Goal: Transaction & Acquisition: Purchase product/service

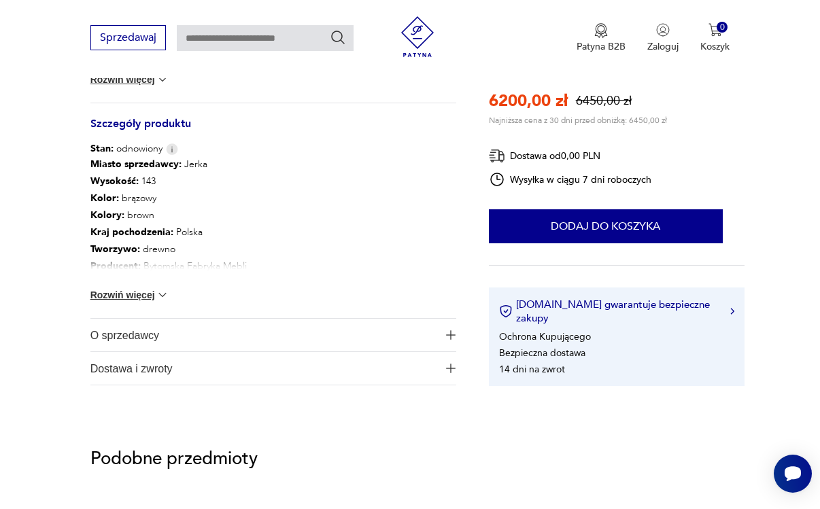
scroll to position [741, 0]
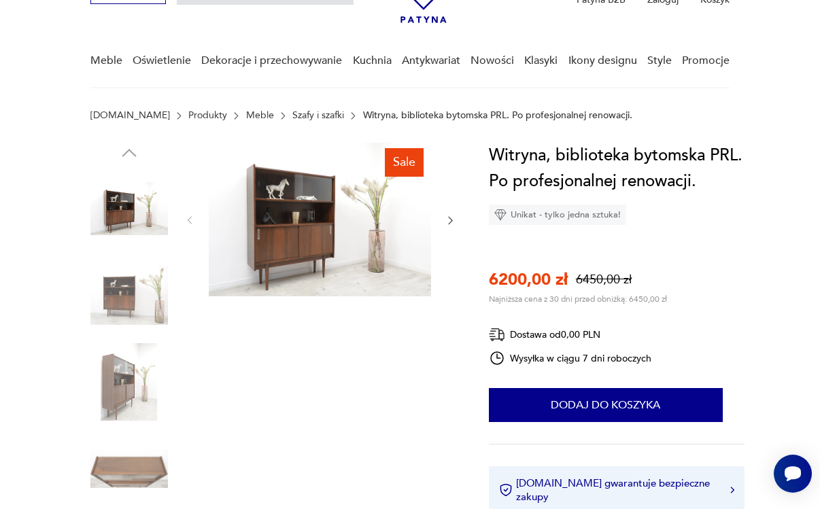
scroll to position [65, 0]
